Goal: Information Seeking & Learning: Learn about a topic

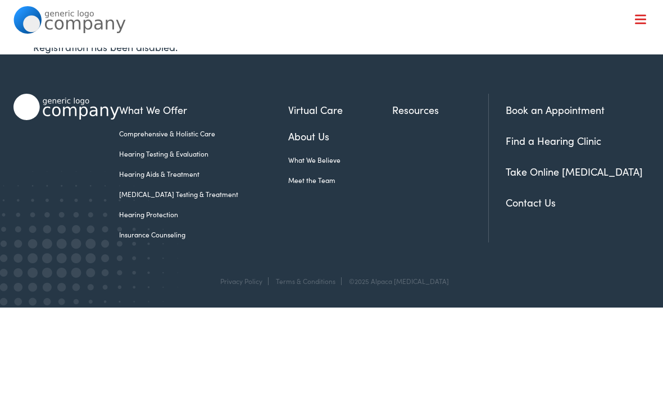
click at [183, 174] on link "Hearing Aids & Treatment" at bounding box center [203, 174] width 168 height 10
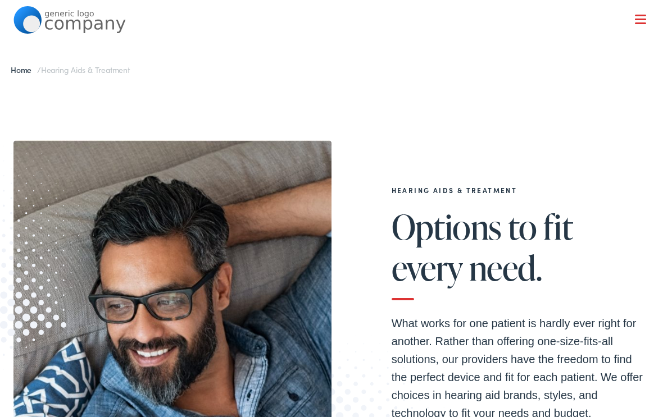
click at [163, 176] on img at bounding box center [172, 334] width 318 height 388
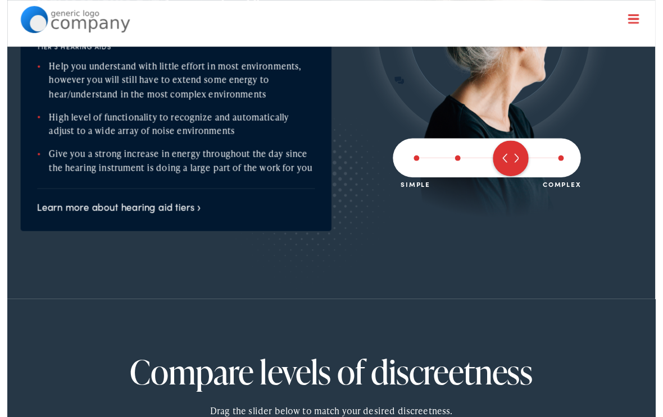
scroll to position [1296, 0]
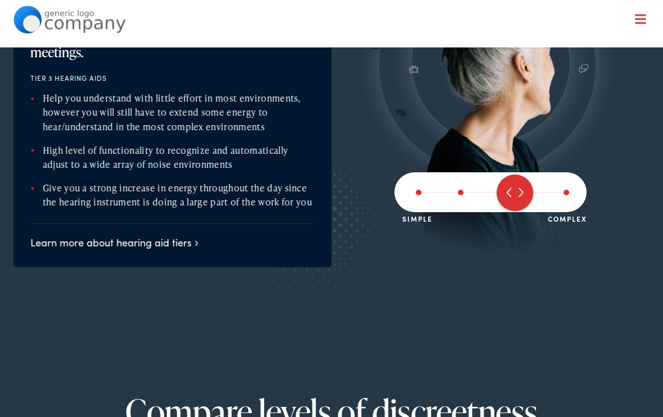
click at [567, 190] on span at bounding box center [566, 193] width 6 height 6
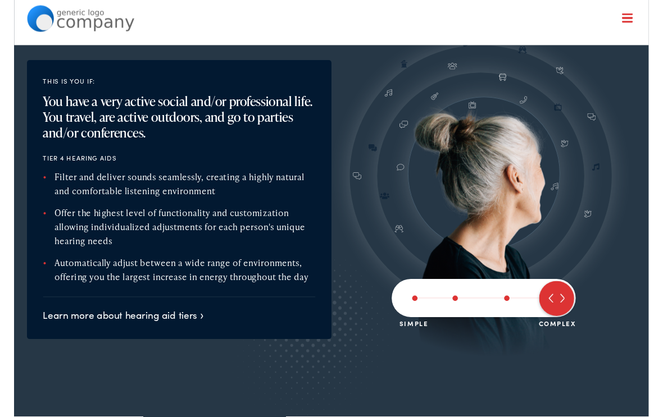
scroll to position [1177, 0]
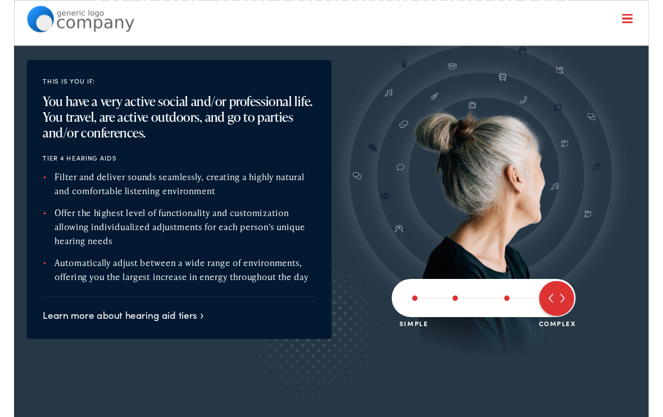
click at [74, 326] on link "Learn more about hearing aid tiers" at bounding box center [114, 329] width 168 height 14
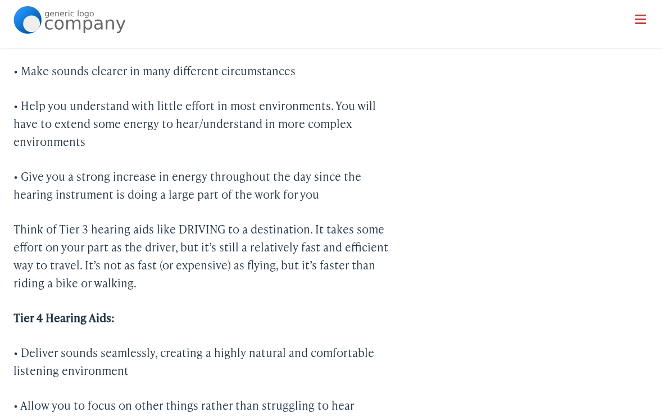
scroll to position [1923, 0]
